Goal: Information Seeking & Learning: Check status

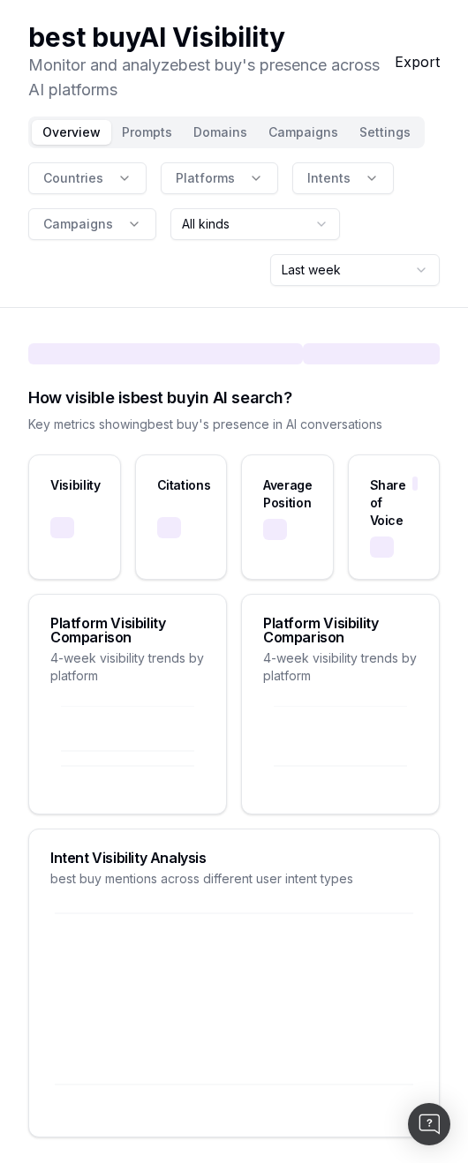
click at [318, 101] on p "Monitor and analyze best buy 's presence across AI platforms" at bounding box center [211, 77] width 366 height 49
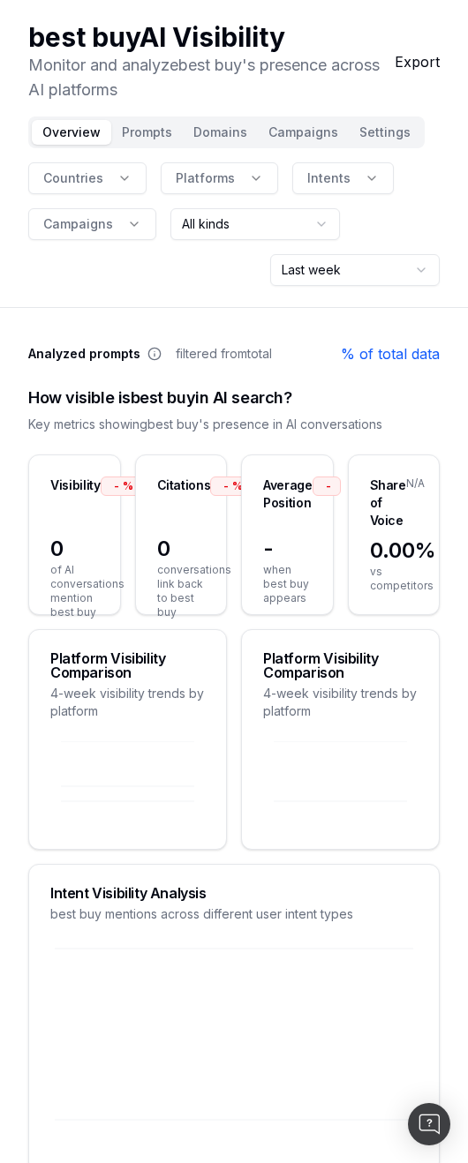
drag, startPoint x: 319, startPoint y: 86, endPoint x: 479, endPoint y: 42, distance: 166.5
click at [319, 86] on p "Monitor and analyze best buy 's presence across AI platforms" at bounding box center [211, 77] width 366 height 49
